Goal: Transaction & Acquisition: Purchase product/service

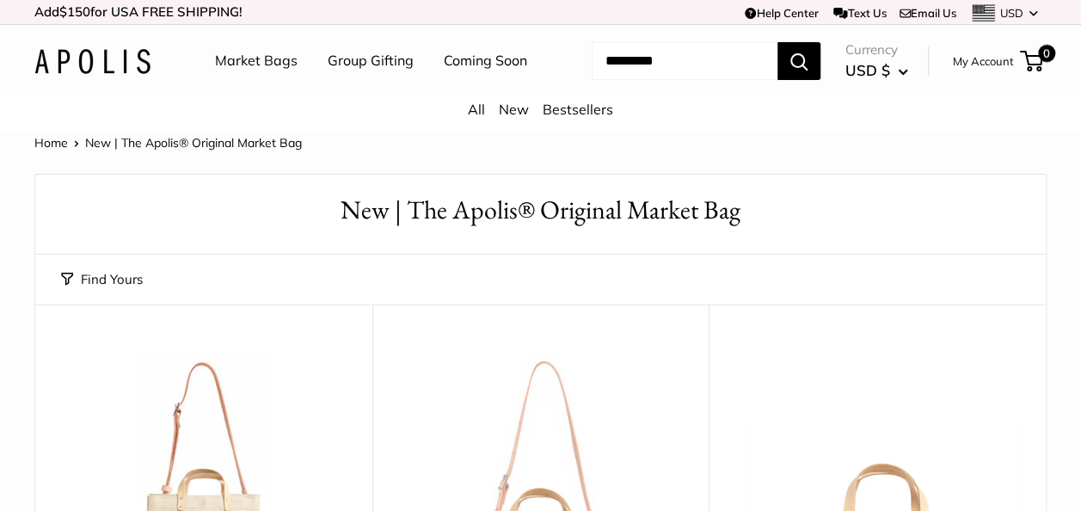
click at [808, 80] on button "Search" at bounding box center [798, 61] width 43 height 38
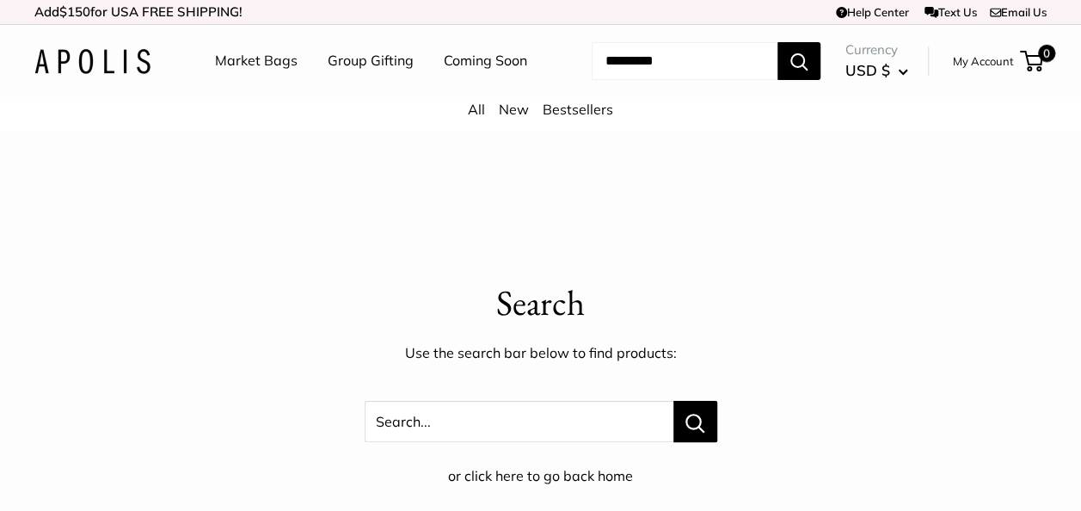
click at [631, 80] on input "Search..." at bounding box center [685, 61] width 186 height 38
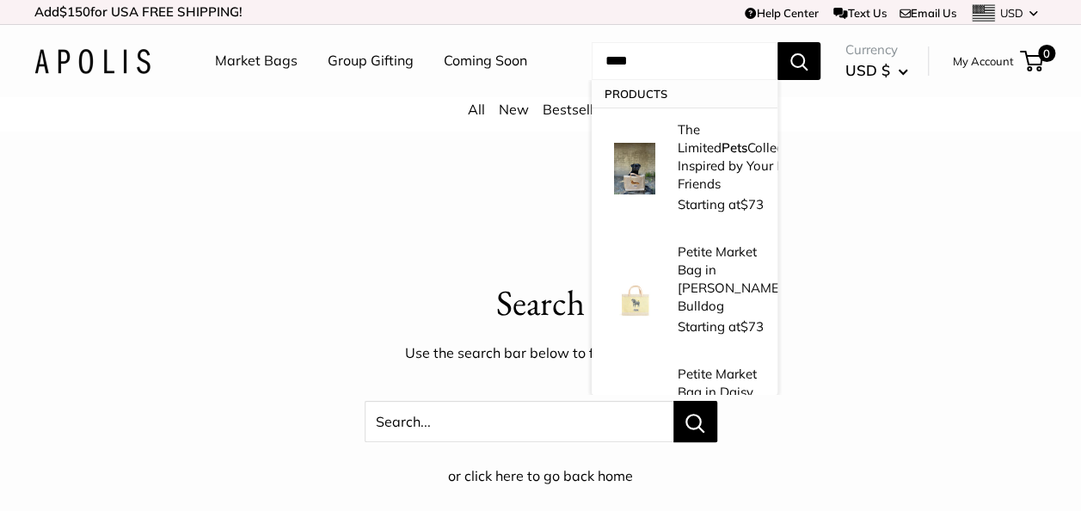
type input "****"
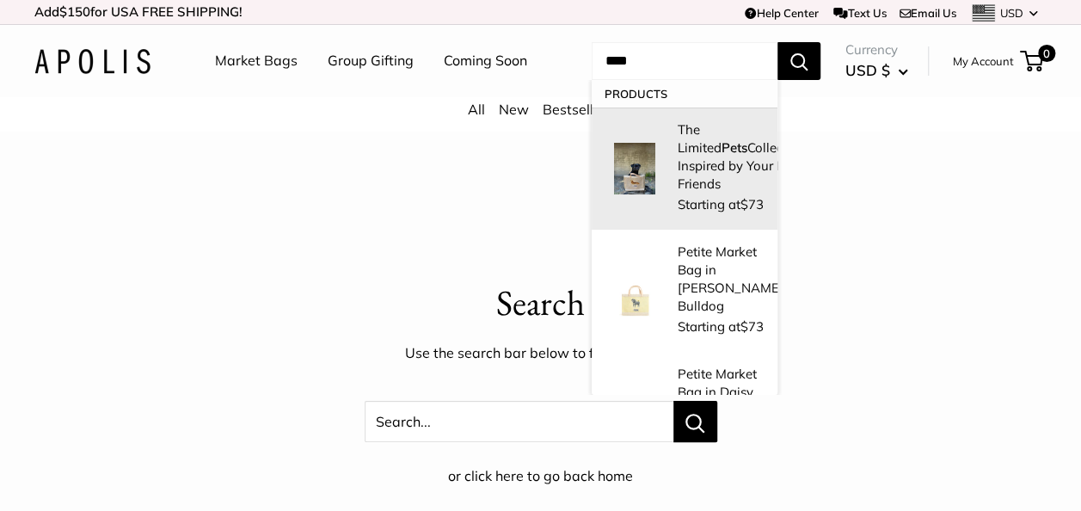
click at [722, 156] on strong "Pets" at bounding box center [735, 147] width 26 height 16
